Goal: Task Accomplishment & Management: Complete application form

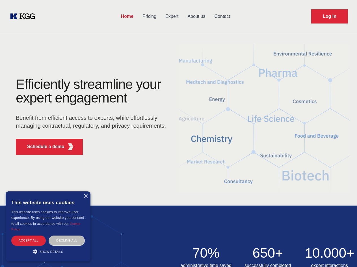
click at [179, 133] on div "Efficiently streamline your expert engagement Benefit from efficient access to …" at bounding box center [93, 119] width 172 height 82
click at [42, 147] on p "Schedule a demo" at bounding box center [45, 146] width 37 height 7
click at [85, 196] on div "× This website uses cookies This website uses cookies to improve user experienc…" at bounding box center [48, 226] width 85 height 70
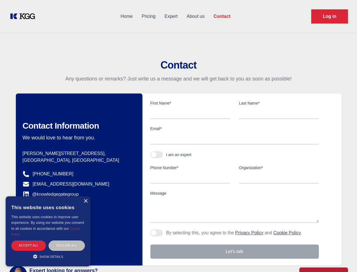
click at [29, 240] on div "Accept all" at bounding box center [28, 245] width 35 height 10
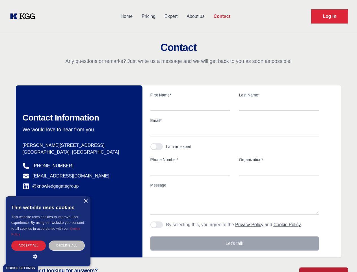
click at [67, 240] on div "Decline all" at bounding box center [67, 245] width 36 height 10
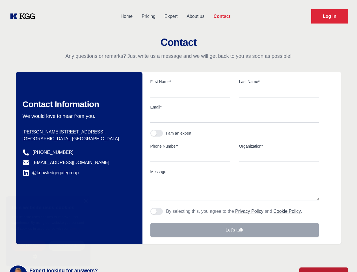
click at [48, 251] on main "Contact Any questions or remarks? Just write us a message and we will get back …" at bounding box center [178, 147] width 357 height 295
